Goal: Information Seeking & Learning: Find specific fact

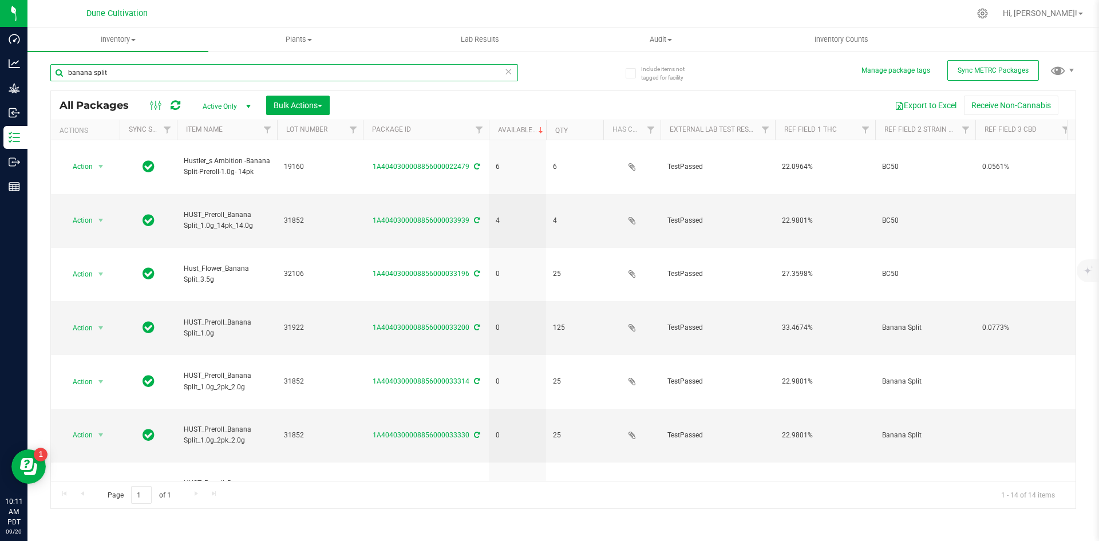
drag, startPoint x: 122, startPoint y: 68, endPoint x: 48, endPoint y: 70, distance: 73.8
click at [48, 70] on div "Include items not tagged for facility Manage package tags Sync METRC Packages b…" at bounding box center [562, 224] width 1071 height 349
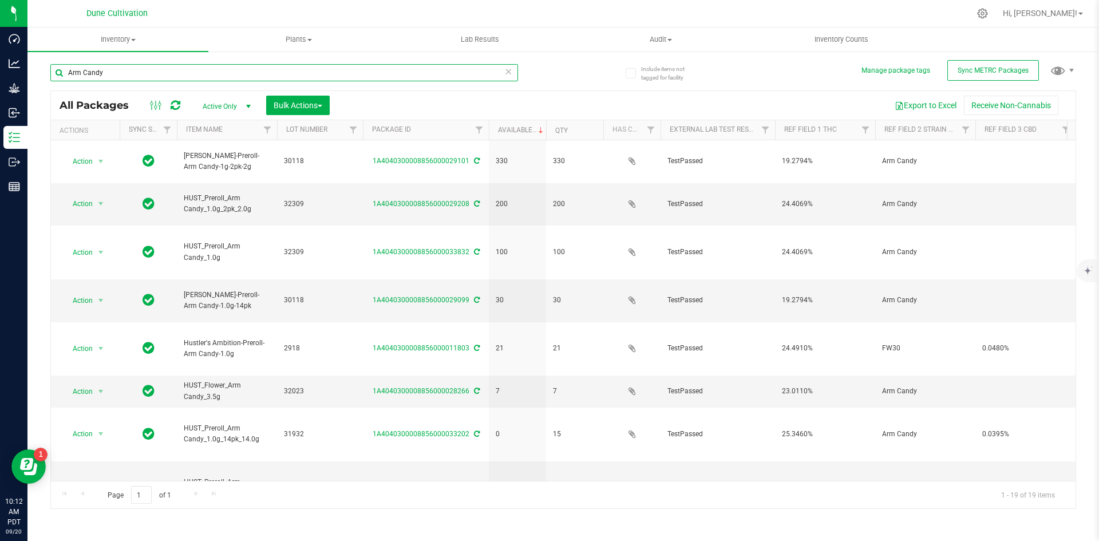
drag, startPoint x: 130, startPoint y: 74, endPoint x: 27, endPoint y: 73, distance: 103.0
click at [27, 73] on div "Include items not tagged for facility Manage package tags Sync METRC Packages A…" at bounding box center [562, 224] width 1071 height 349
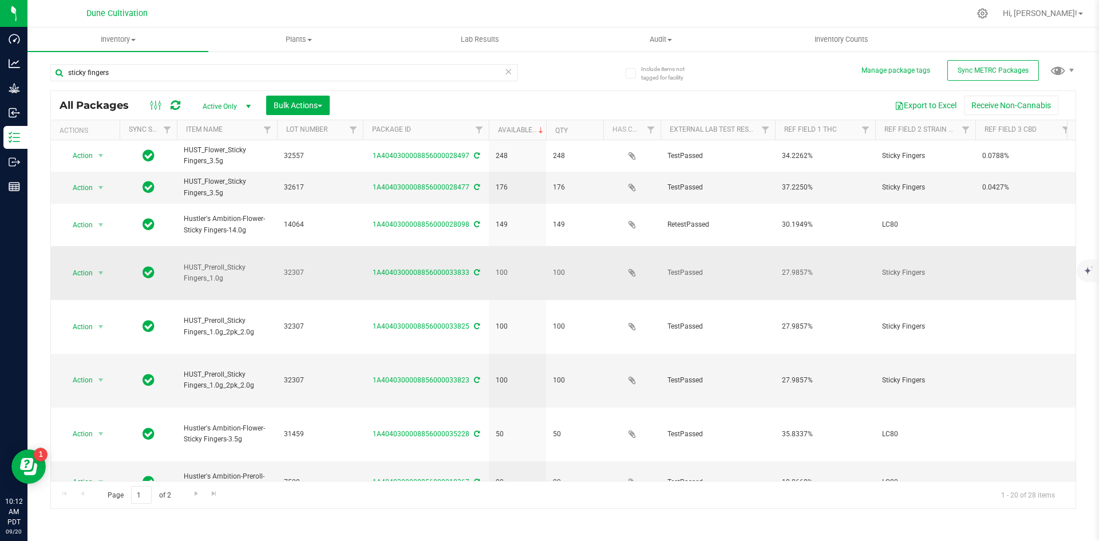
click at [359, 249] on td "32307" at bounding box center [320, 273] width 86 height 54
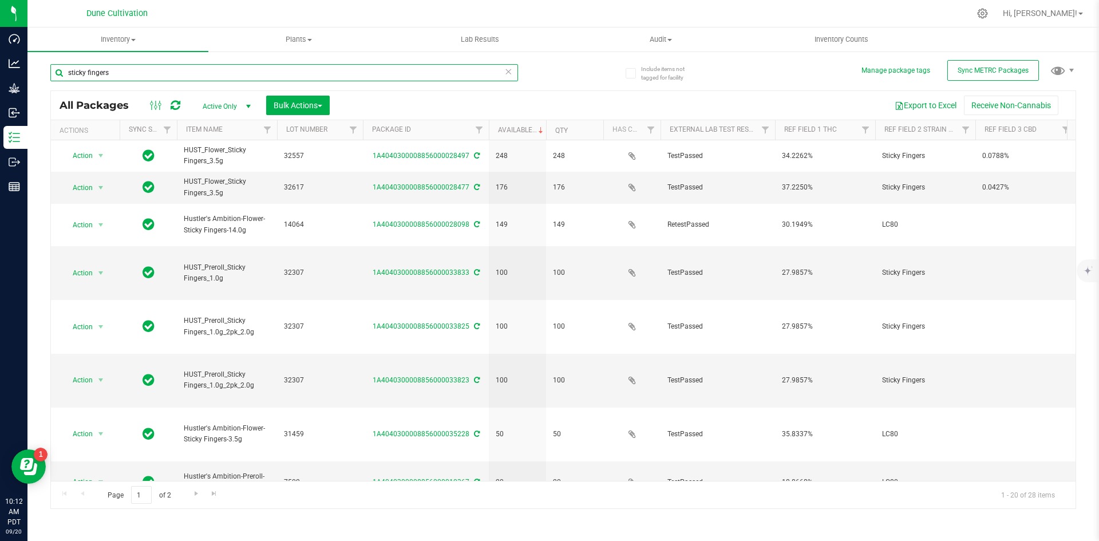
drag, startPoint x: 165, startPoint y: 76, endPoint x: 46, endPoint y: 58, distance: 120.3
click at [46, 58] on div "Include items not tagged for facility Manage package tags Sync METRC Packages s…" at bounding box center [562, 224] width 1071 height 349
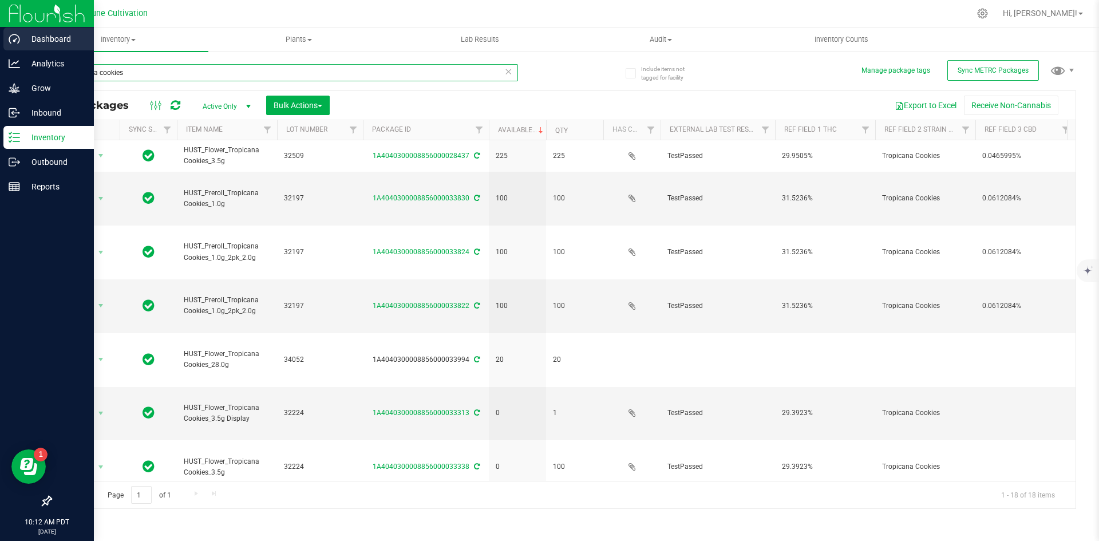
drag, startPoint x: 173, startPoint y: 73, endPoint x: 0, endPoint y: 46, distance: 175.4
click at [0, 46] on div "Dashboard Analytics Grow Inbound Inventory Outbound Reports 10:12 AM PDT 09/20/…" at bounding box center [549, 270] width 1099 height 541
type input "diamond kush"
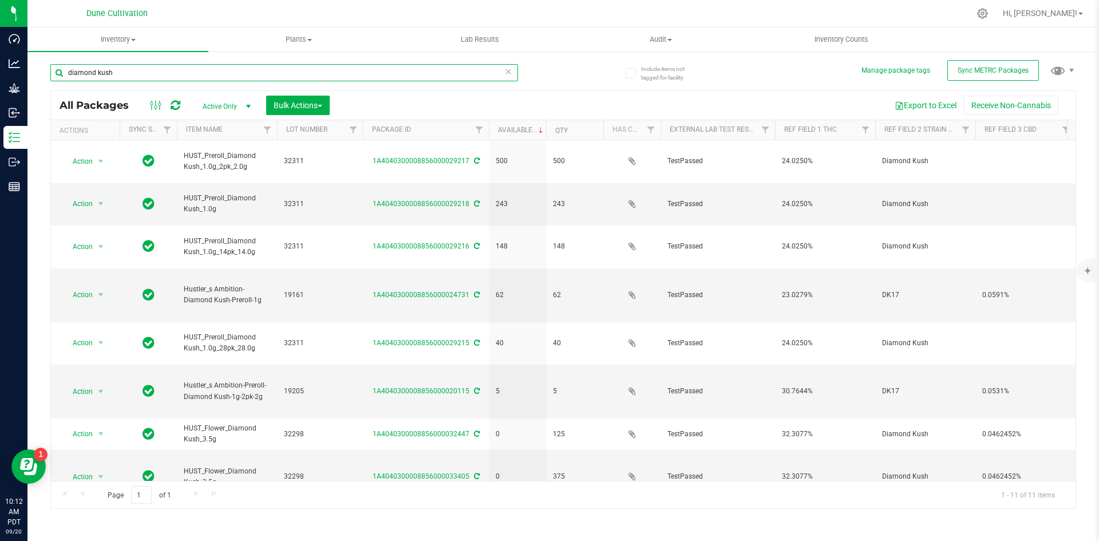
drag, startPoint x: 141, startPoint y: 73, endPoint x: 67, endPoint y: 68, distance: 74.6
click at [67, 68] on input "diamond kush" at bounding box center [283, 72] width 467 height 17
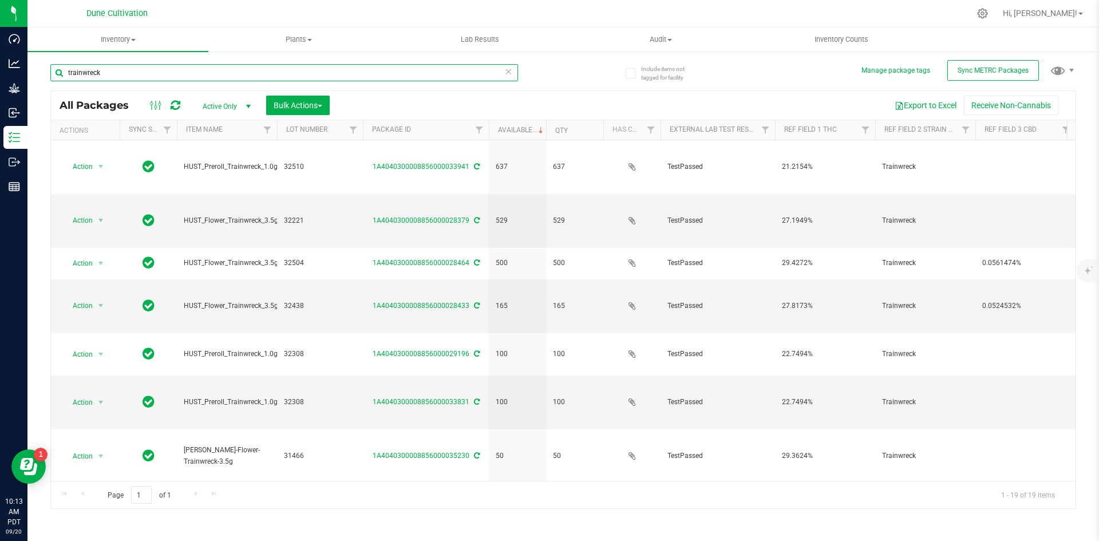
drag, startPoint x: 128, startPoint y: 72, endPoint x: 77, endPoint y: 65, distance: 52.0
click at [77, 65] on input "trainwreck" at bounding box center [283, 72] width 467 height 17
type input "t"
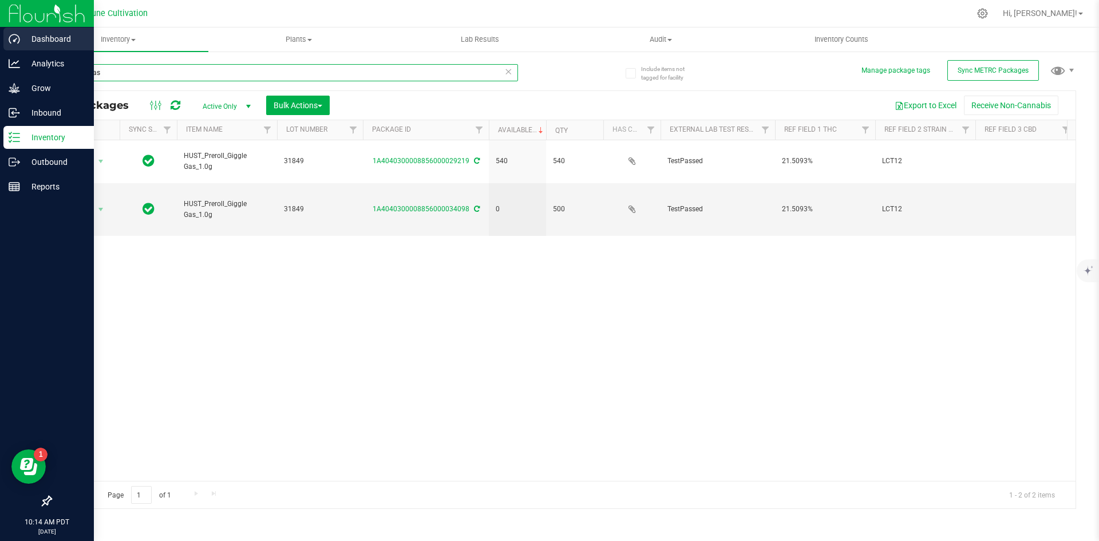
drag, startPoint x: 157, startPoint y: 69, endPoint x: 26, endPoint y: 50, distance: 132.4
click at [26, 50] on div "Dashboard Analytics Grow Inbound Inventory Outbound Reports 10:14 AM PDT 09/20/…" at bounding box center [549, 270] width 1099 height 541
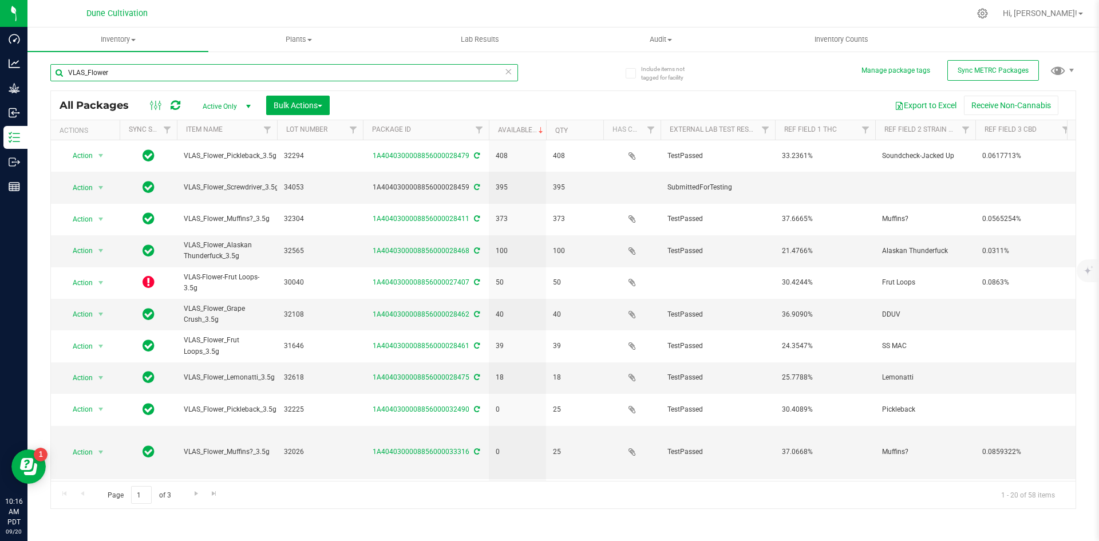
drag, startPoint x: 117, startPoint y: 76, endPoint x: 34, endPoint y: 68, distance: 82.8
click at [34, 68] on div "Include items not tagged for facility Manage package tags Sync METRC Packages V…" at bounding box center [562, 224] width 1071 height 349
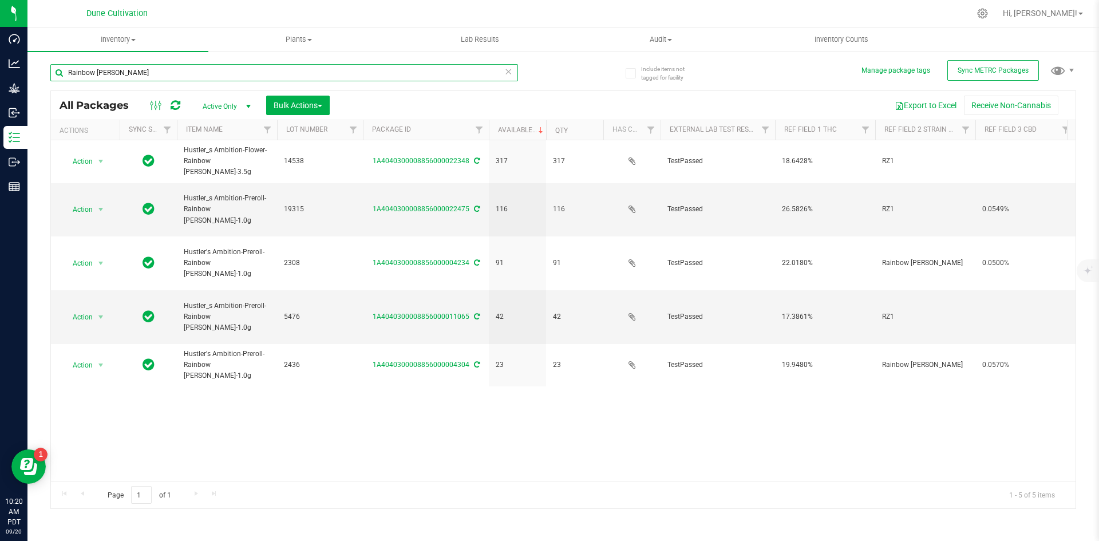
drag, startPoint x: 122, startPoint y: 74, endPoint x: 30, endPoint y: 68, distance: 92.9
click at [30, 68] on div "Include items not tagged for facility Manage package tags Sync METRC Packages R…" at bounding box center [562, 224] width 1071 height 349
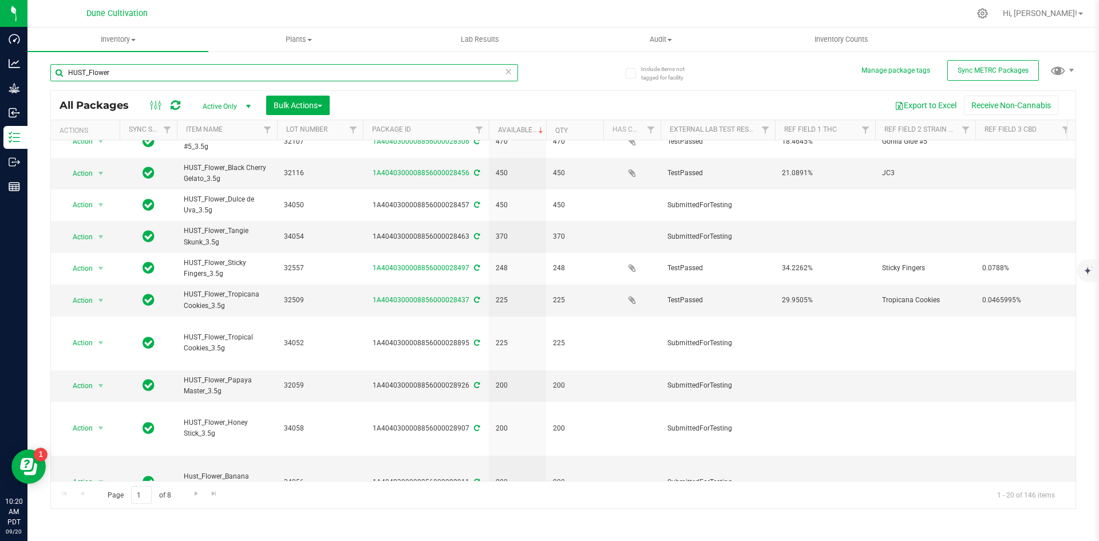
scroll to position [302, 0]
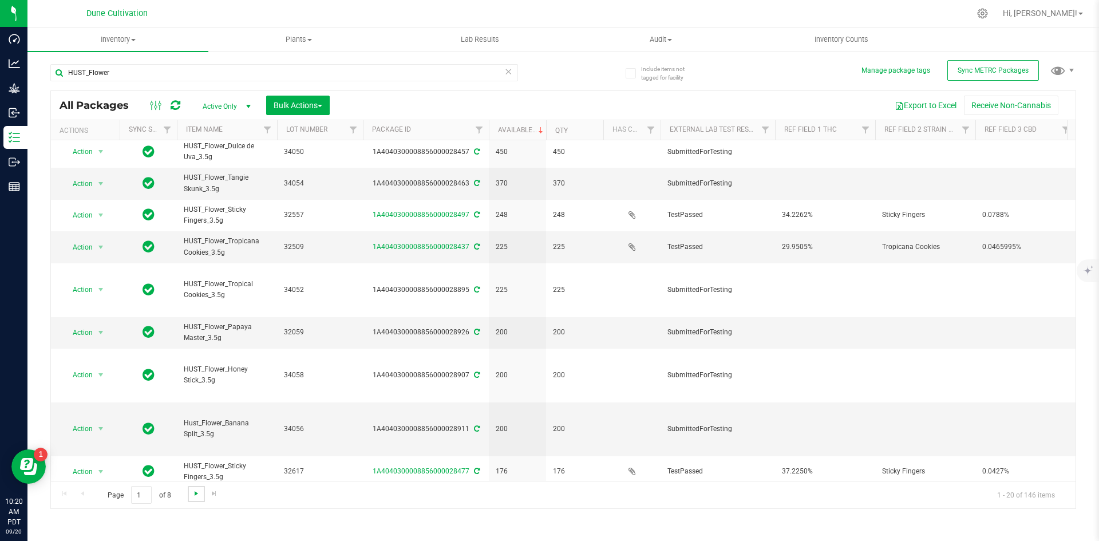
click at [192, 491] on span "Go to the next page" at bounding box center [196, 493] width 9 height 9
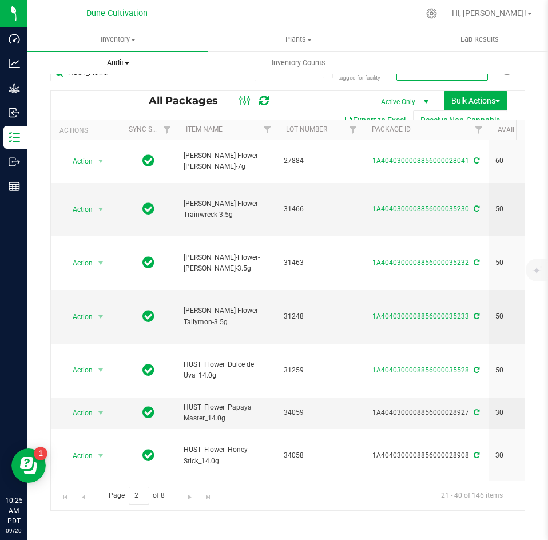
click at [137, 74] on link "Audit Inventory auditing Package history" at bounding box center [117, 63] width 181 height 24
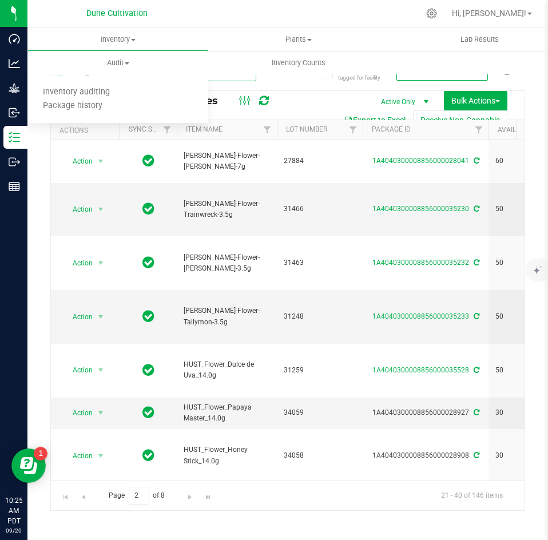
click at [232, 79] on input "HUST_Flower" at bounding box center [153, 72] width 206 height 17
drag, startPoint x: 232, startPoint y: 79, endPoint x: 84, endPoint y: 81, distance: 148.2
click at [84, 81] on div "HUST_Flower" at bounding box center [153, 77] width 206 height 26
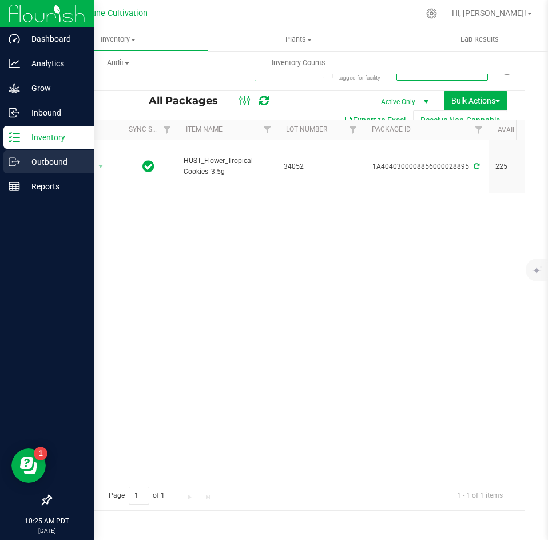
type input "28895"
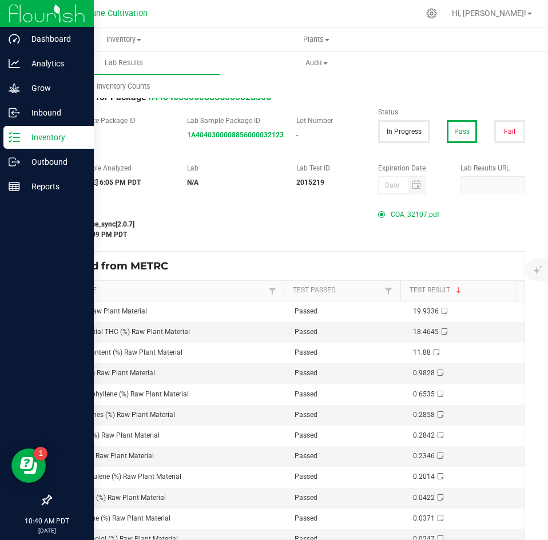
click at [17, 130] on div "Inventory" at bounding box center [48, 137] width 90 height 23
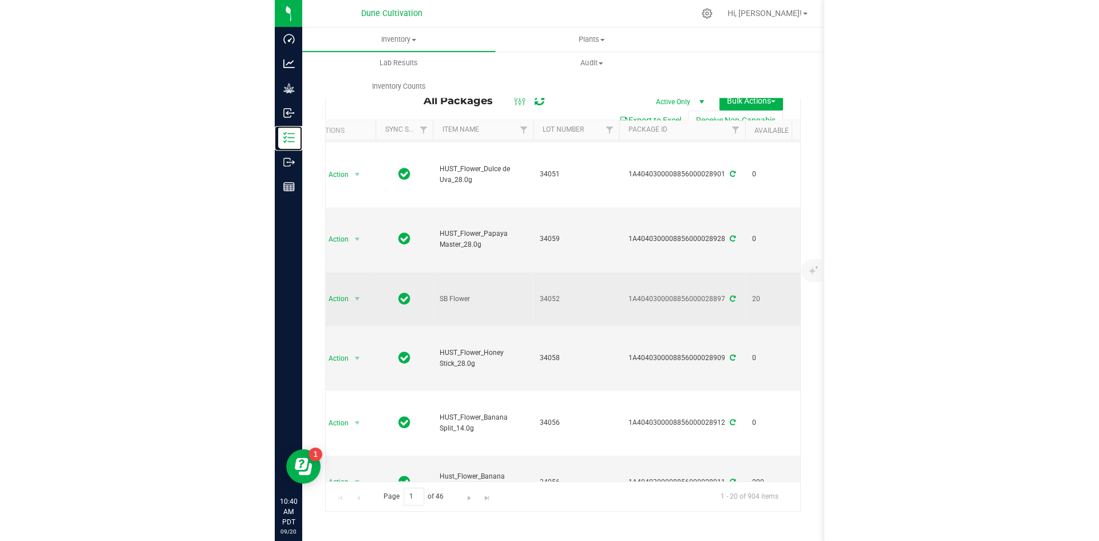
scroll to position [128, 19]
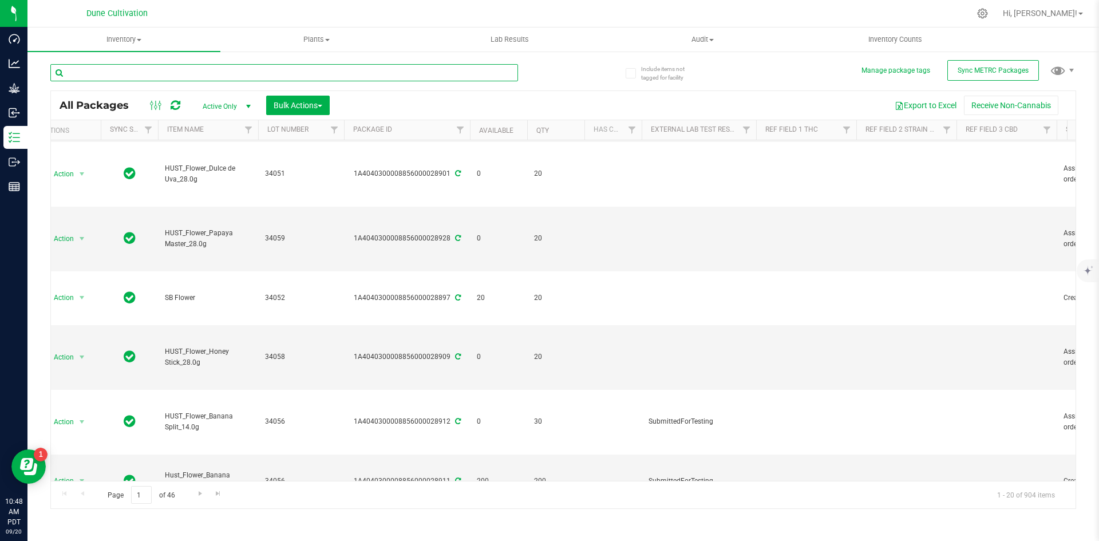
click at [109, 72] on input "text" at bounding box center [283, 72] width 467 height 17
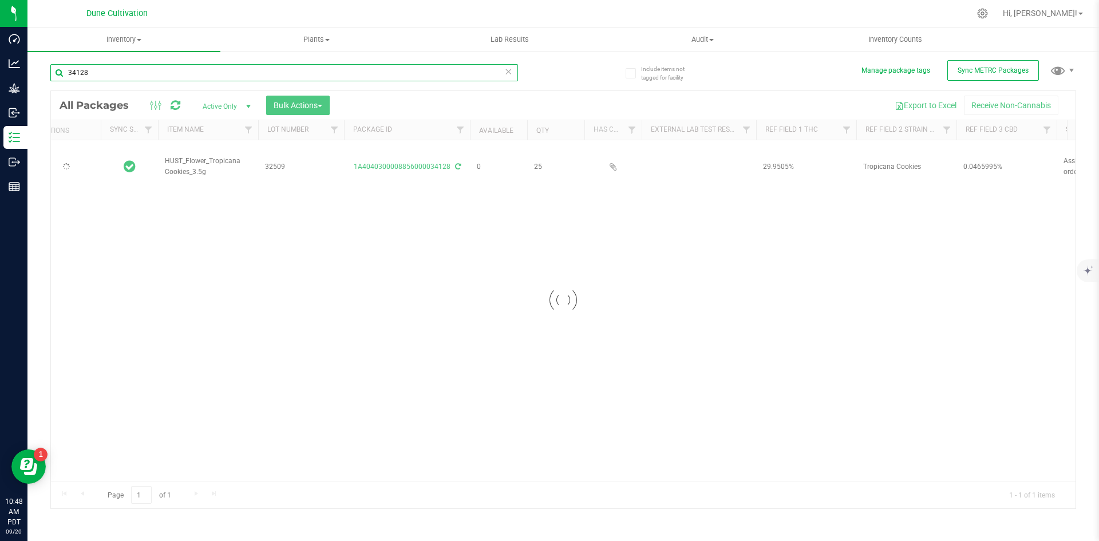
scroll to position [0, 19]
type input "34128"
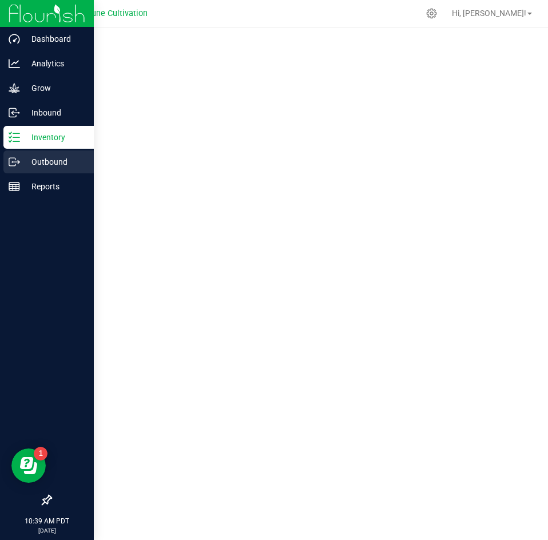
click at [23, 166] on p "Outbound" at bounding box center [54, 162] width 69 height 14
